Goal: Transaction & Acquisition: Purchase product/service

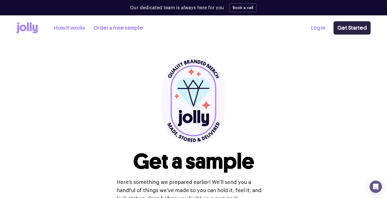
click at [352, 31] on link "Get Started" at bounding box center [351, 27] width 37 height 13
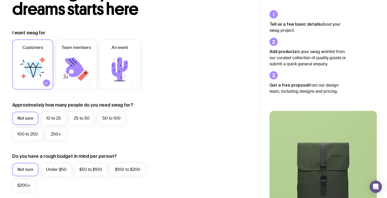
scroll to position [49, 0]
click at [54, 120] on label "10 to 25" at bounding box center [53, 117] width 25 height 13
click at [0, 0] on input "10 to 25" at bounding box center [0, 0] width 0 height 0
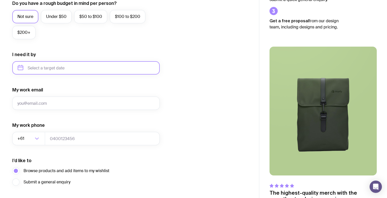
scroll to position [204, 0]
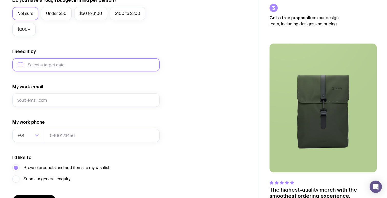
click at [60, 62] on input "text" at bounding box center [85, 64] width 147 height 13
click at [34, 123] on button "Sep" at bounding box center [24, 128] width 19 height 10
type input "[DATE]"
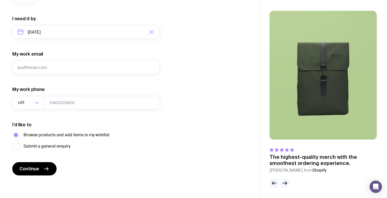
scroll to position [237, 0]
type input "[EMAIL_ADDRESS][DOMAIN_NAME]"
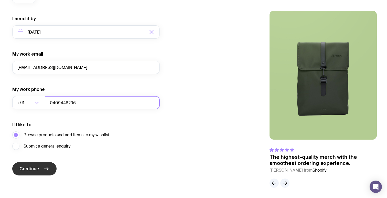
type input "0409446296"
click at [39, 167] on span "Continue" at bounding box center [29, 169] width 20 height 6
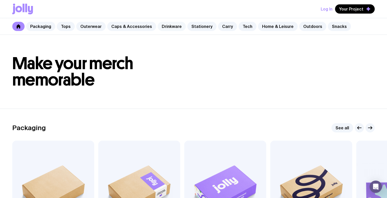
click at [167, 26] on link "Drinkware" at bounding box center [172, 26] width 28 height 9
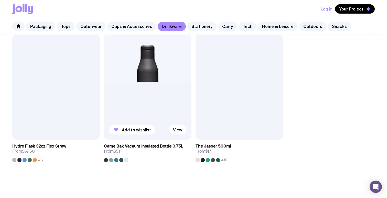
scroll to position [818, 0]
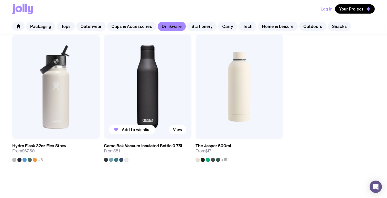
click at [150, 79] on img at bounding box center [148, 86] width 88 height 105
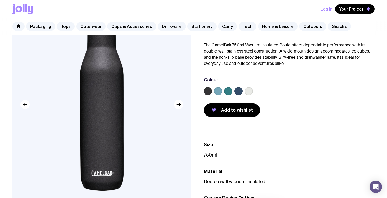
scroll to position [21, 0]
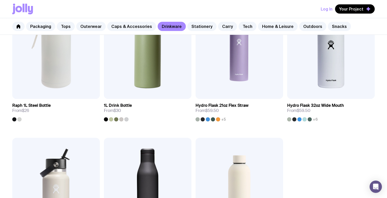
scroll to position [702, 0]
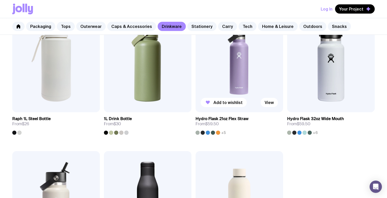
click at [237, 71] on img at bounding box center [239, 59] width 88 height 105
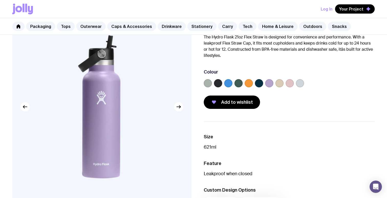
scroll to position [1, 0]
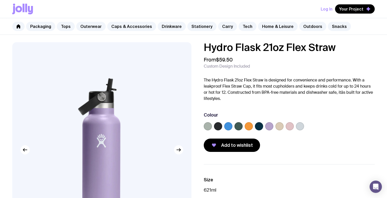
click at [299, 127] on label at bounding box center [300, 126] width 8 height 8
click at [0, 0] on input "radio" at bounding box center [0, 0] width 0 height 0
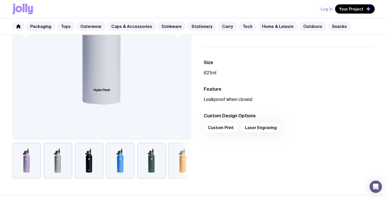
scroll to position [118, 0]
click at [255, 128] on div "Custom Print Laser Engraving" at bounding box center [289, 128] width 171 height 12
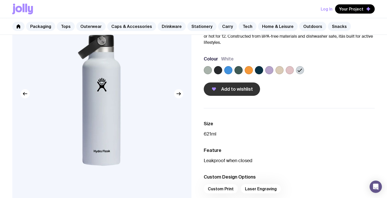
scroll to position [56, 0]
